Goal: Task Accomplishment & Management: Complete application form

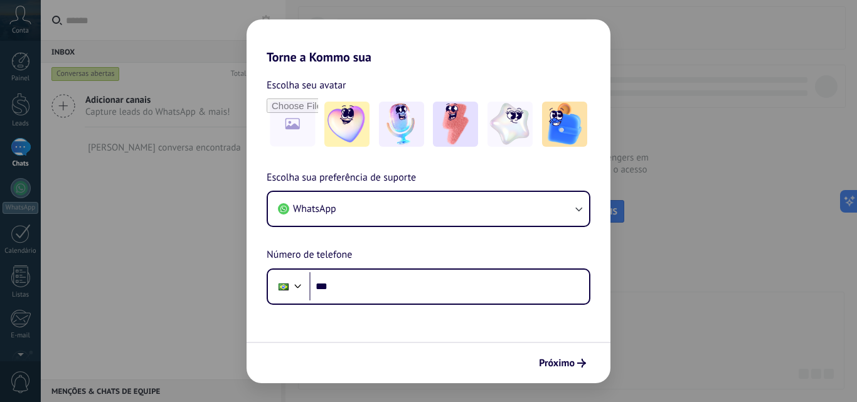
click at [744, 195] on div "Torne a Kommo sua Escolha seu avatar Escolha sua preferência de suporte WhatsAp…" at bounding box center [428, 201] width 857 height 402
click at [662, 244] on div "Torne a Kommo sua Escolha seu avatar Escolha sua preferência de suporte WhatsAp…" at bounding box center [428, 201] width 857 height 402
drag, startPoint x: 82, startPoint y: 248, endPoint x: 454, endPoint y: 398, distance: 400.8
click at [82, 250] on div "Torne a Kommo sua Escolha seu avatar Escolha sua preferência de suporte WhatsAp…" at bounding box center [428, 201] width 857 height 402
click at [548, 364] on span "Próximo" at bounding box center [557, 363] width 36 height 9
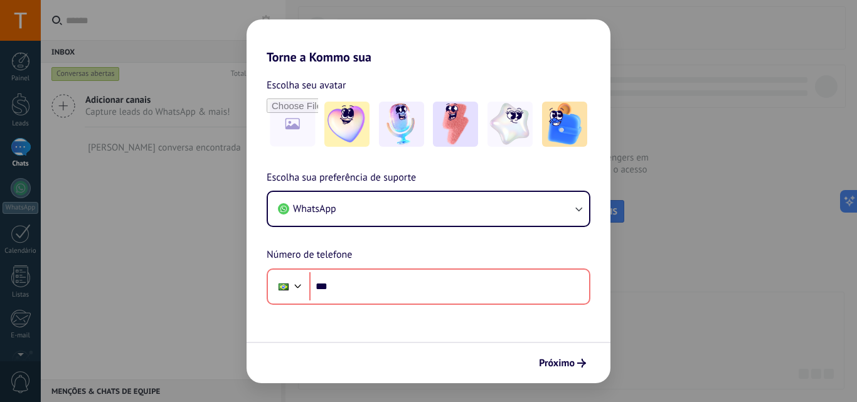
click at [28, 388] on div "Torne a Kommo sua Escolha seu avatar Escolha sua preferência de suporte WhatsAp…" at bounding box center [428, 201] width 857 height 402
drag, startPoint x: 28, startPoint y: 388, endPoint x: 102, endPoint y: 290, distance: 123.2
click at [28, 387] on div "Torne a Kommo sua Escolha seu avatar Escolha sua preferência de suporte WhatsAp…" at bounding box center [428, 201] width 857 height 402
click at [188, 229] on div "Torne a Kommo sua Escolha seu avatar Escolha sua preferência de suporte WhatsAp…" at bounding box center [428, 201] width 857 height 402
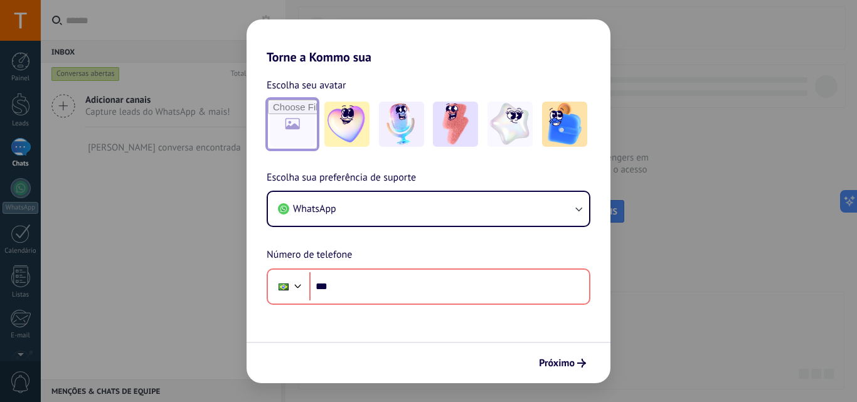
click at [292, 138] on input "file" at bounding box center [292, 124] width 49 height 49
click at [53, 150] on div "Torne a Kommo sua Escolha seu avatar Escolha sua preferência de suporte WhatsAp…" at bounding box center [428, 201] width 857 height 402
drag, startPoint x: 95, startPoint y: 150, endPoint x: 55, endPoint y: 169, distance: 44.3
click at [55, 169] on div "Torne a Kommo sua Escolha seu avatar Escolha sua preferência de suporte WhatsAp…" at bounding box center [428, 201] width 857 height 402
